Goal: Task Accomplishment & Management: Manage account settings

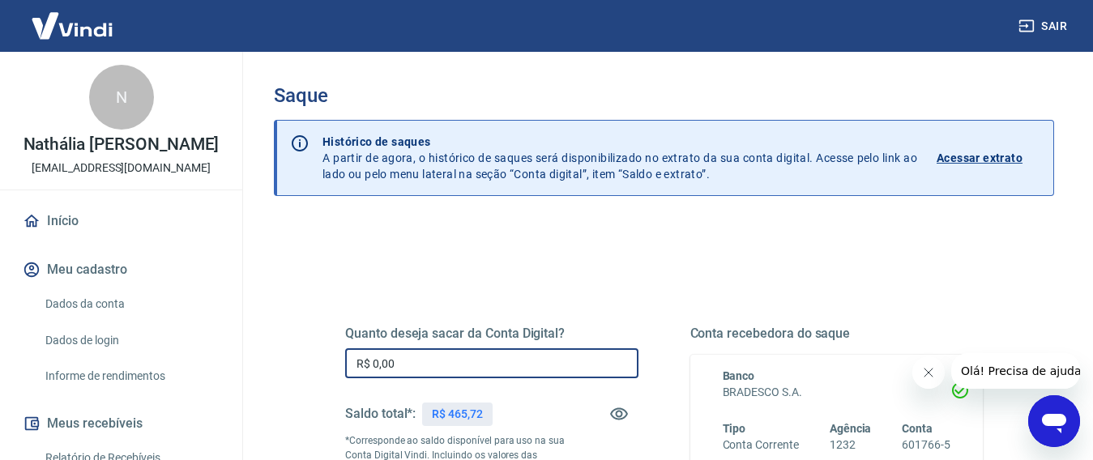
click at [408, 366] on input "R$ 0,00" at bounding box center [491, 363] width 293 height 30
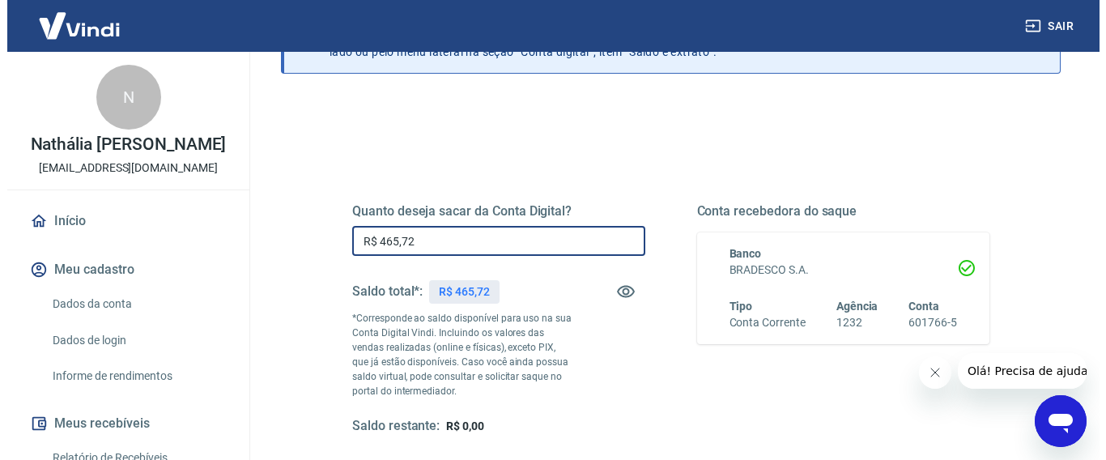
scroll to position [217, 0]
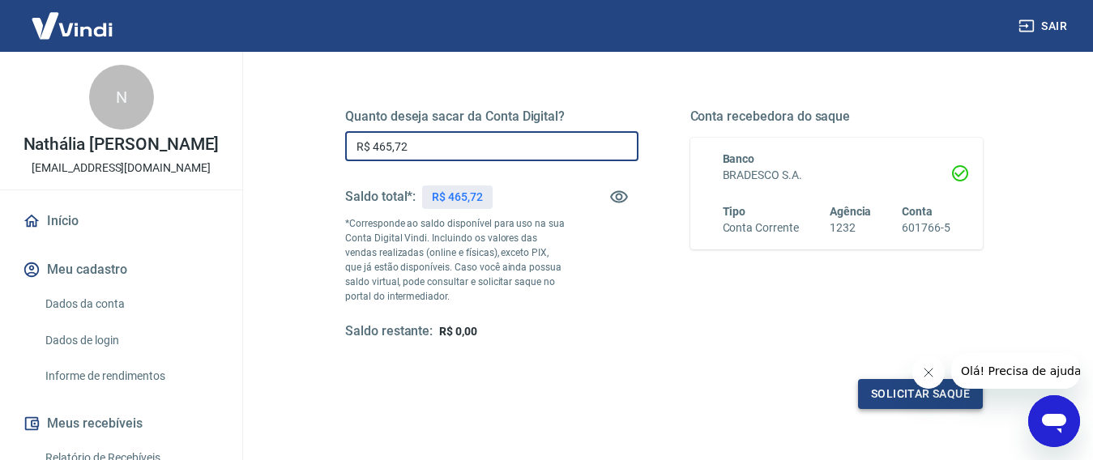
type input "R$ 465,72"
click at [893, 399] on button "Solicitar saque" at bounding box center [920, 394] width 125 height 30
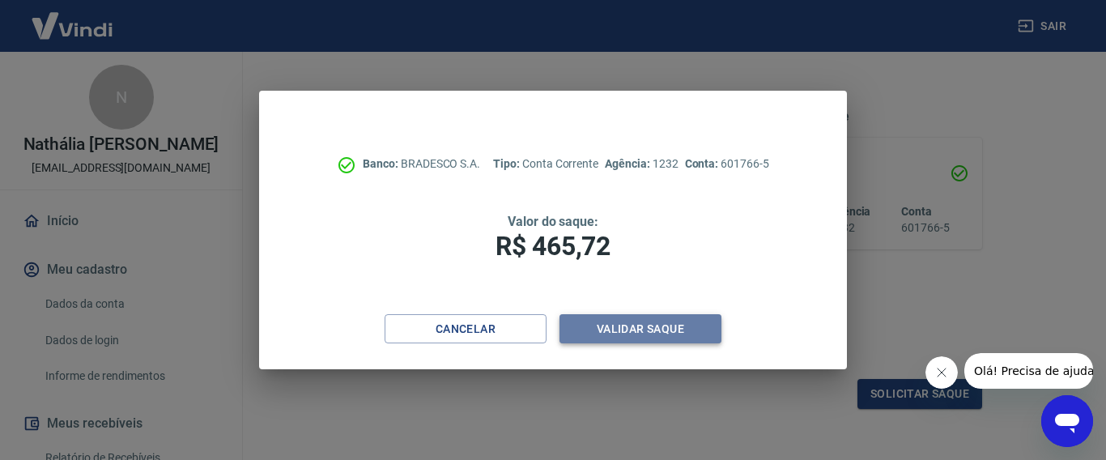
click at [639, 330] on button "Validar saque" at bounding box center [641, 329] width 162 height 30
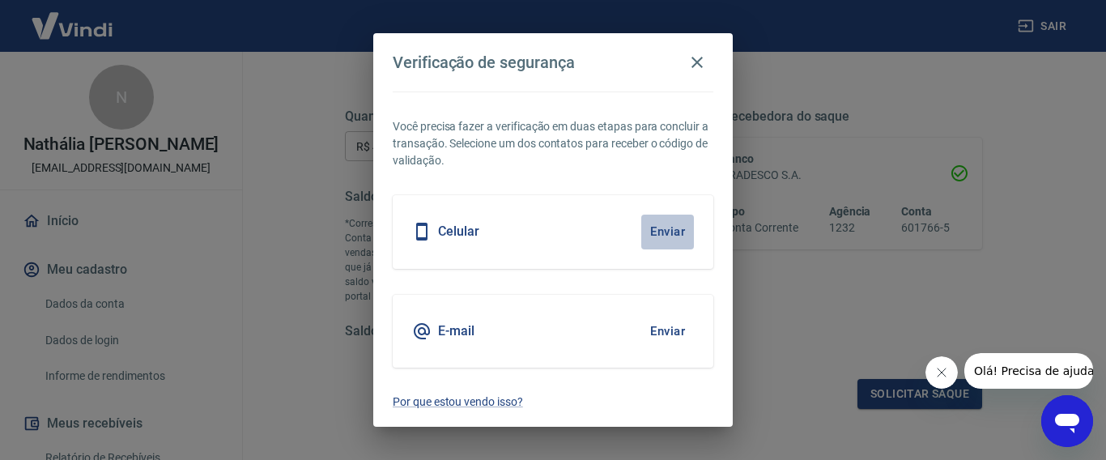
click at [664, 228] on button "Enviar" at bounding box center [668, 232] width 53 height 34
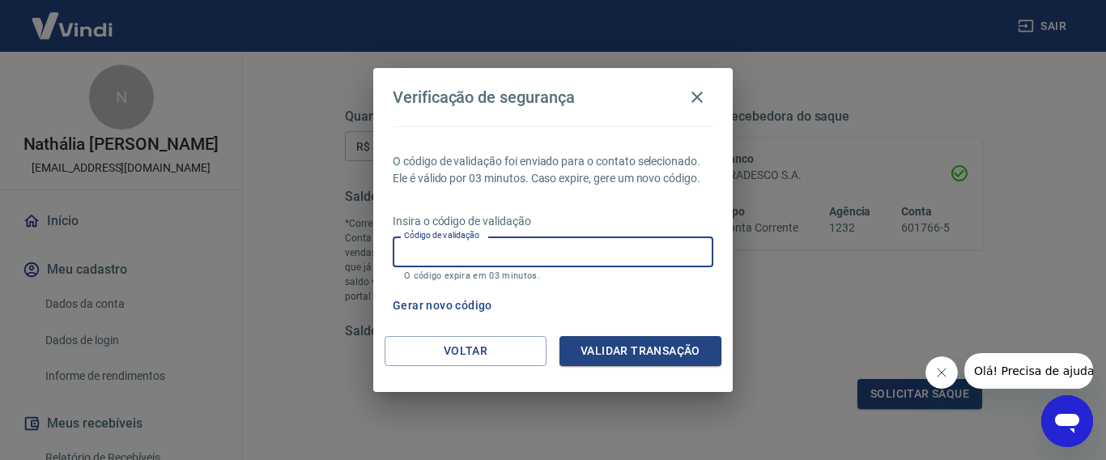
click at [598, 255] on input "Código de validação" at bounding box center [553, 252] width 321 height 30
type input "887723"
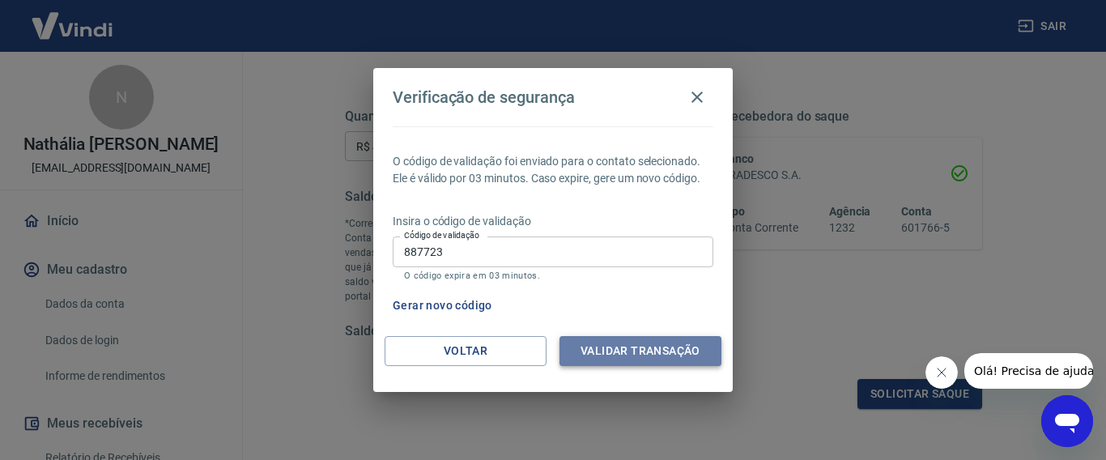
click at [622, 342] on button "Validar transação" at bounding box center [641, 351] width 162 height 30
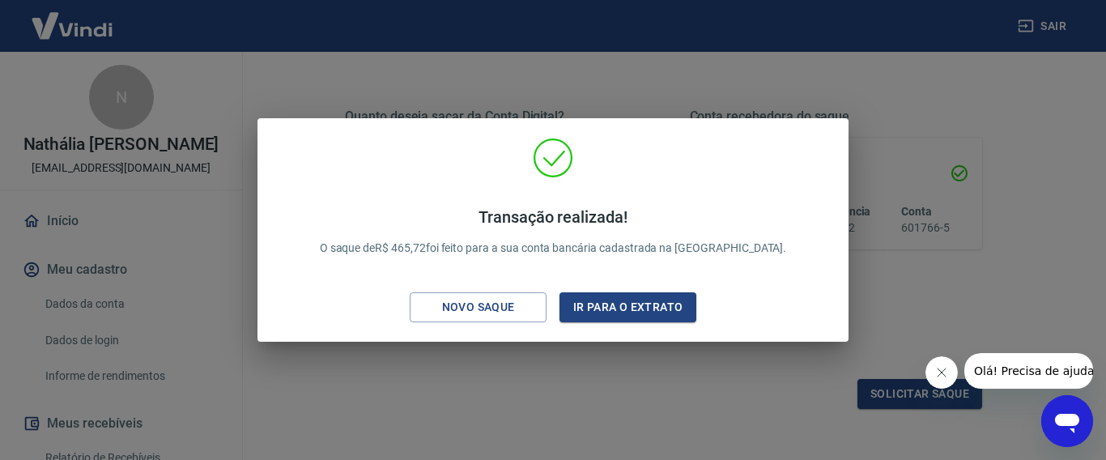
click at [961, 82] on div "Transação realizada! O saque de R$ 465,72 foi feito para a sua conta bancária c…" at bounding box center [553, 230] width 1106 height 460
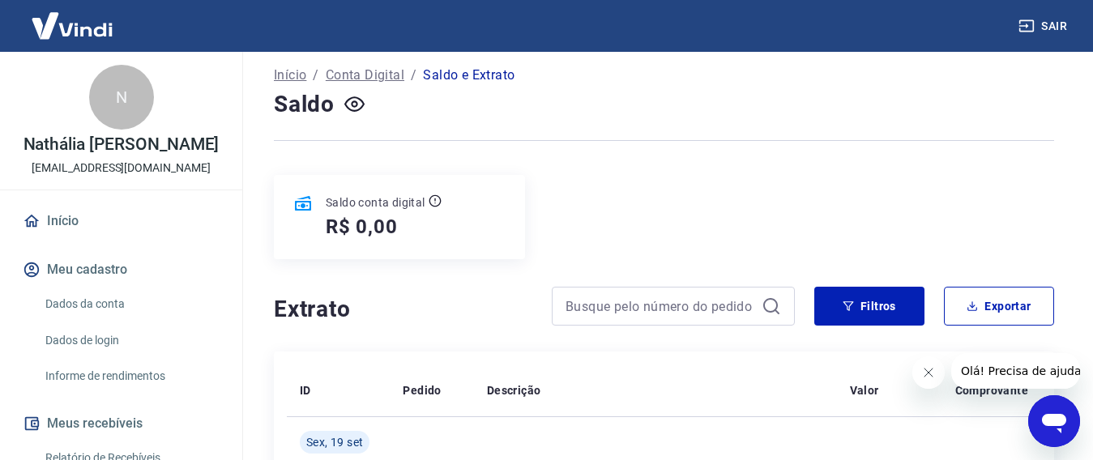
scroll to position [217, 0]
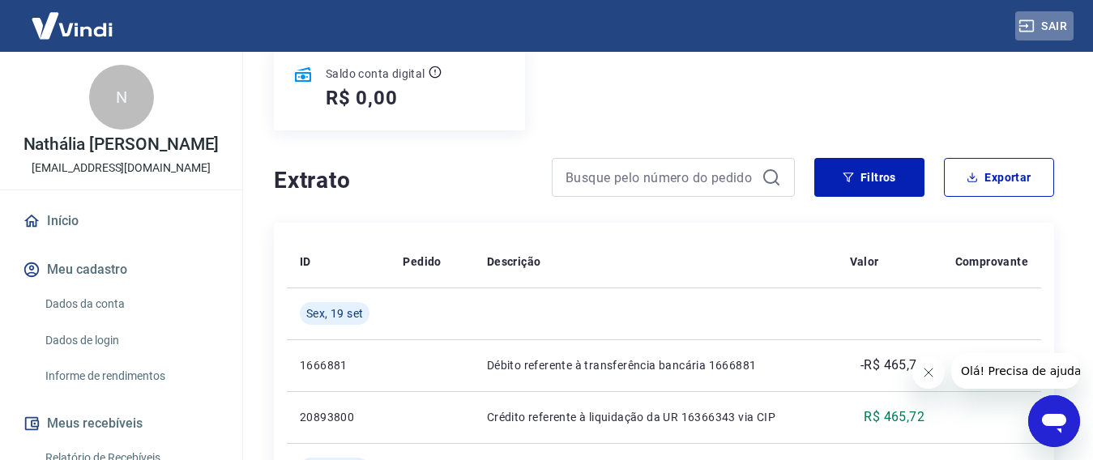
click at [1055, 20] on button "Sair" at bounding box center [1044, 26] width 58 height 30
